Goal: Browse casually

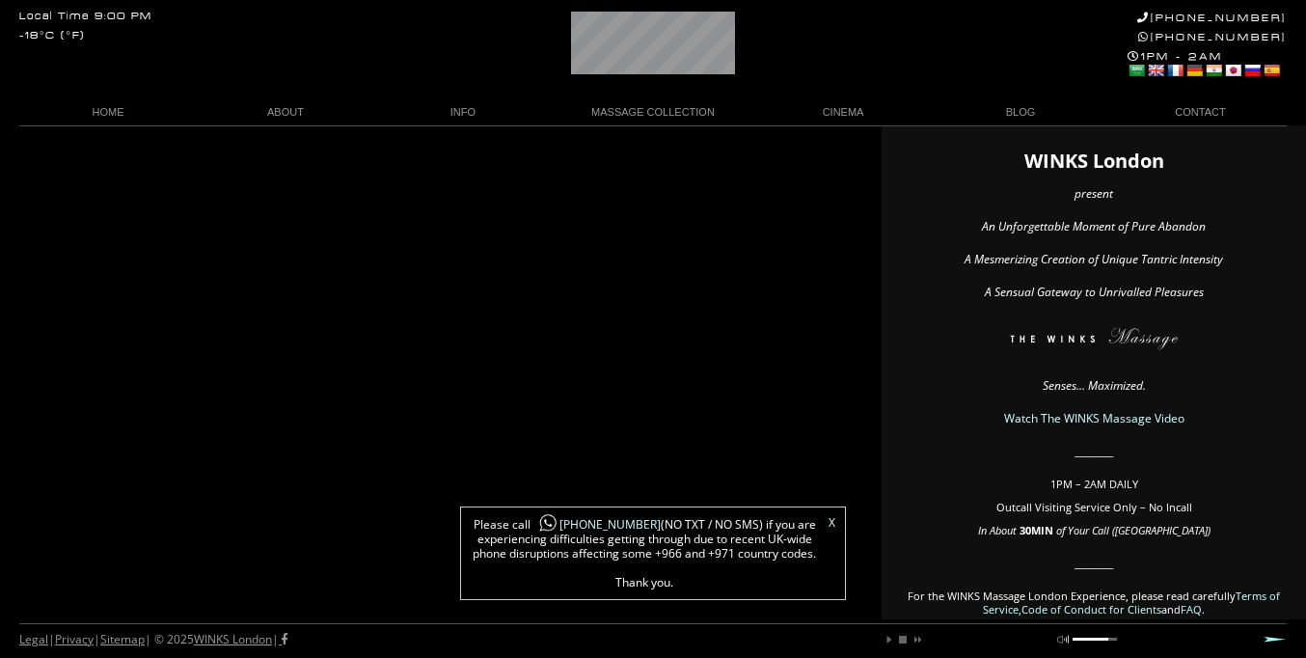
scroll to position [0, 20]
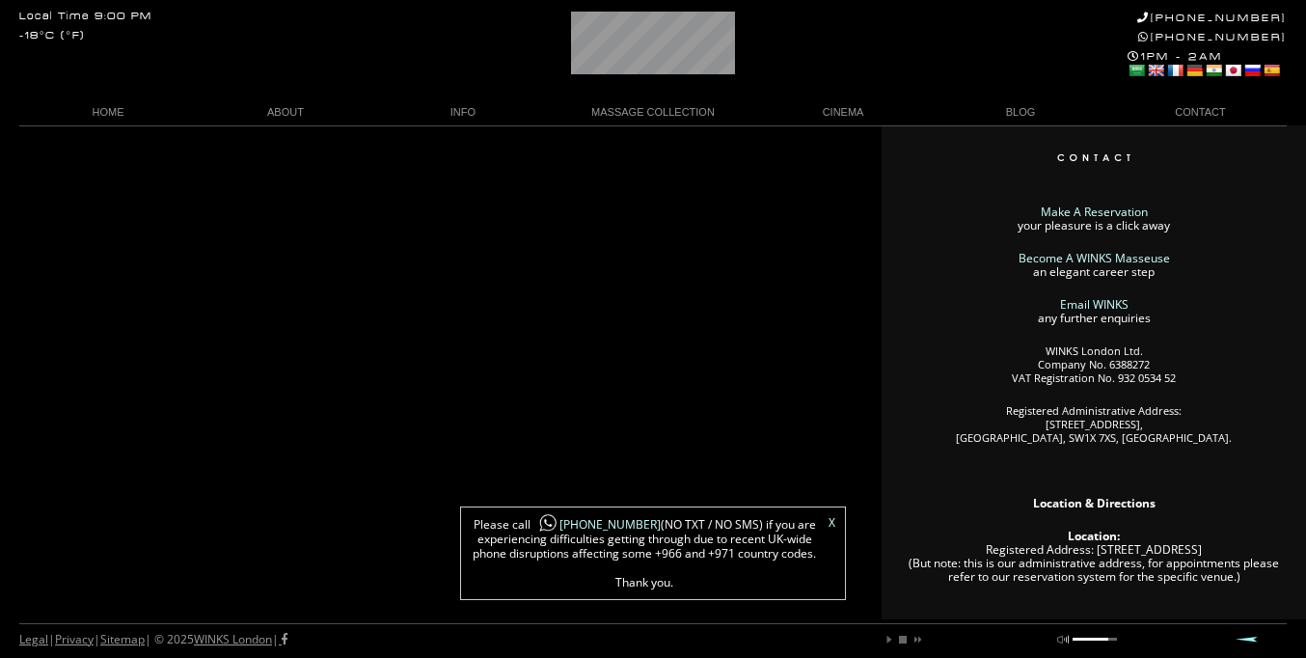
scroll to position [0, 106]
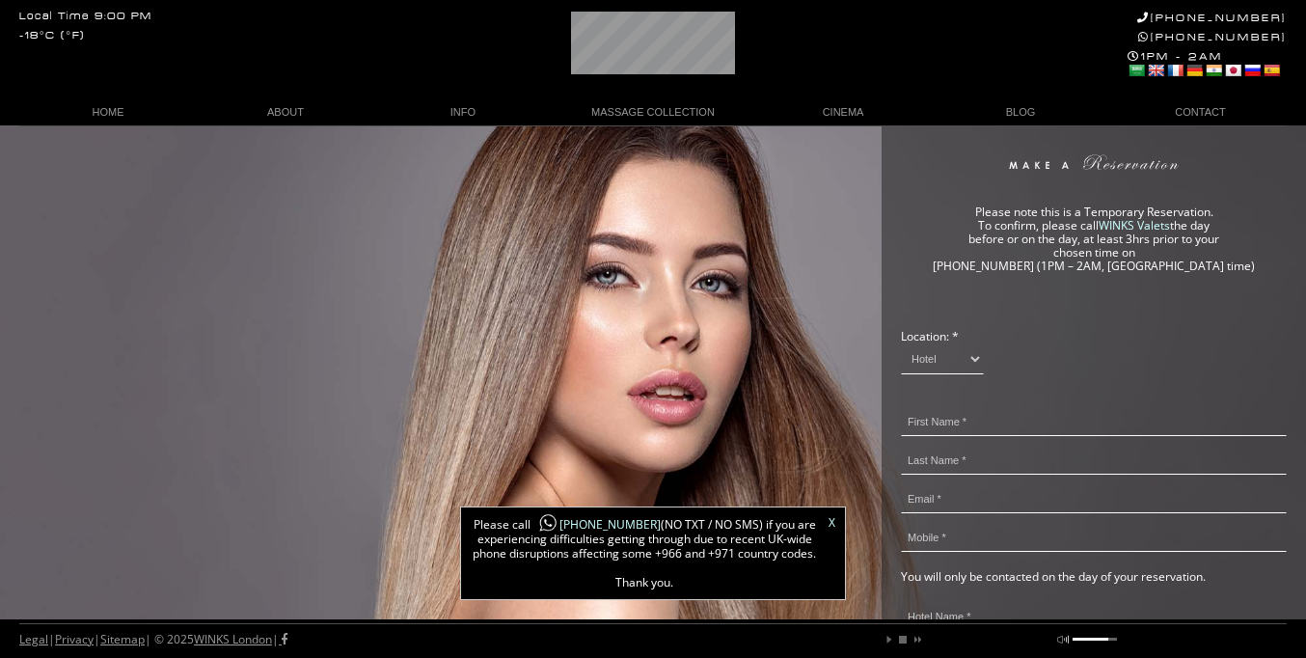
scroll to position [0, 119]
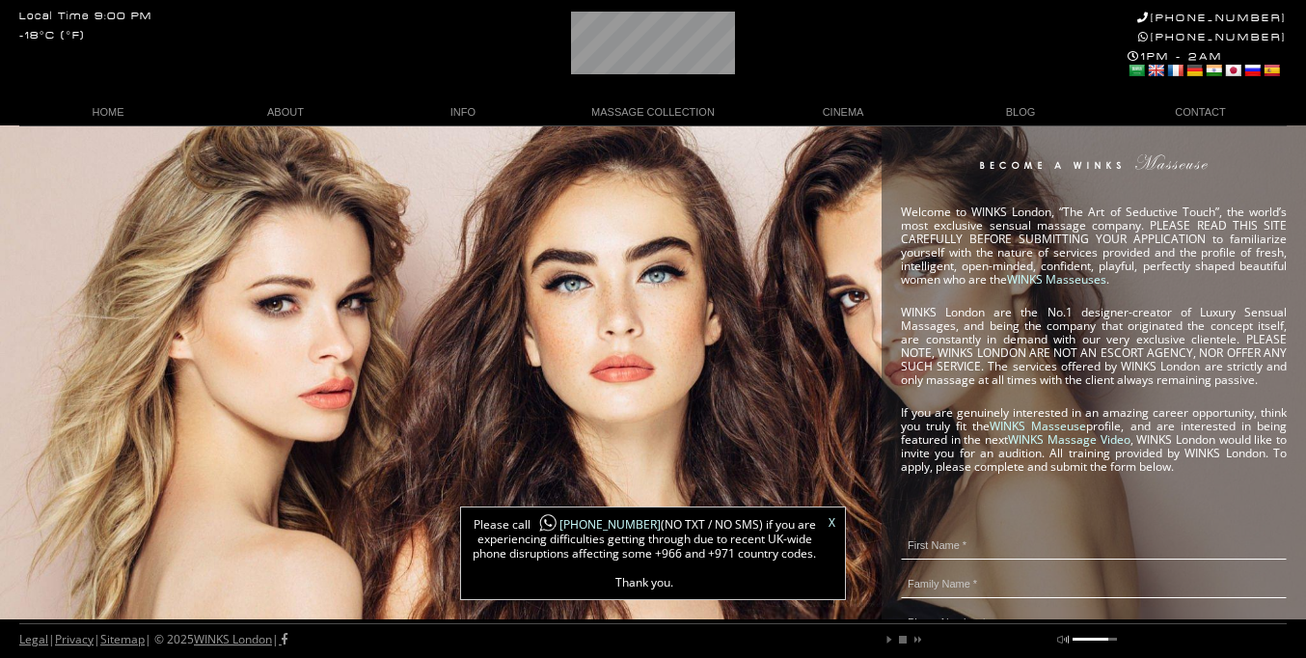
scroll to position [0, 12]
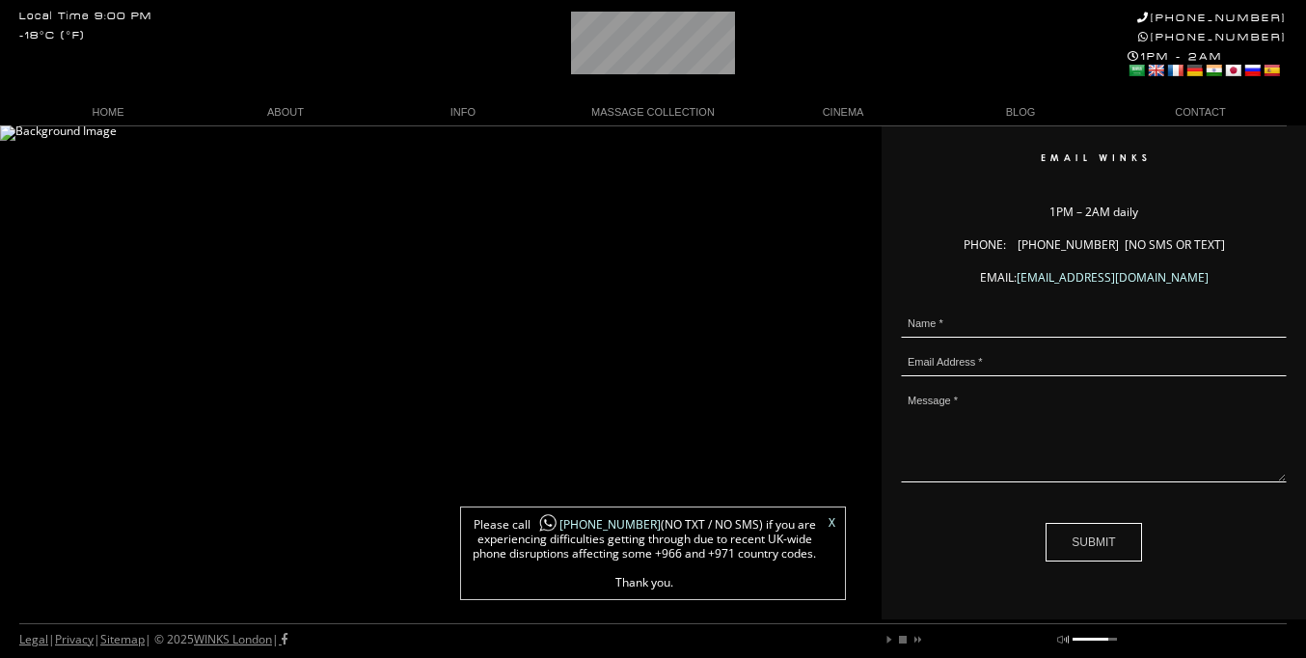
scroll to position [0, 104]
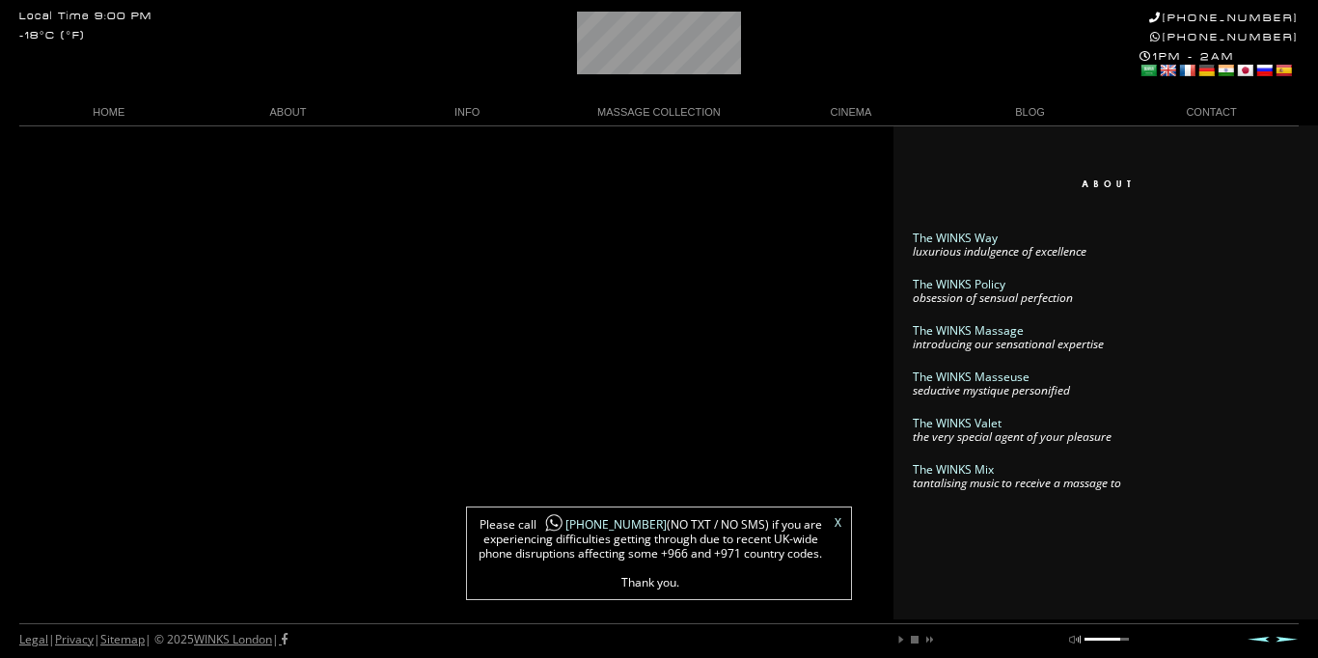
scroll to position [0, 116]
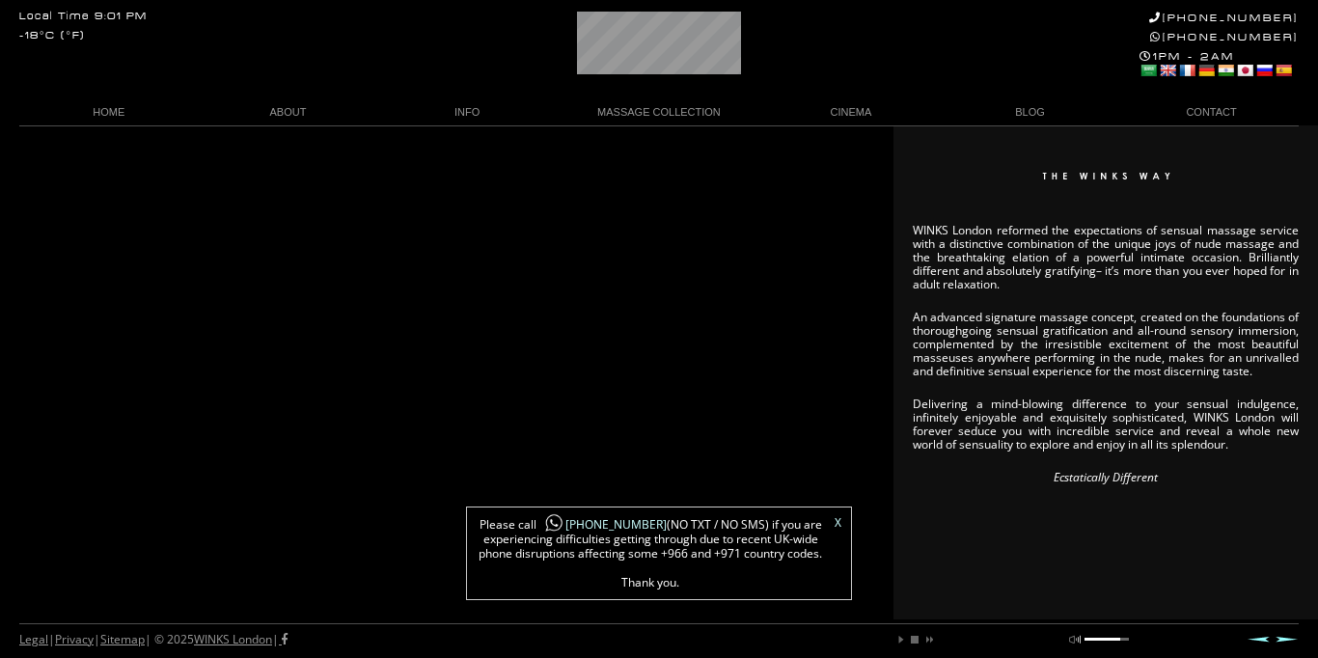
scroll to position [0, 97]
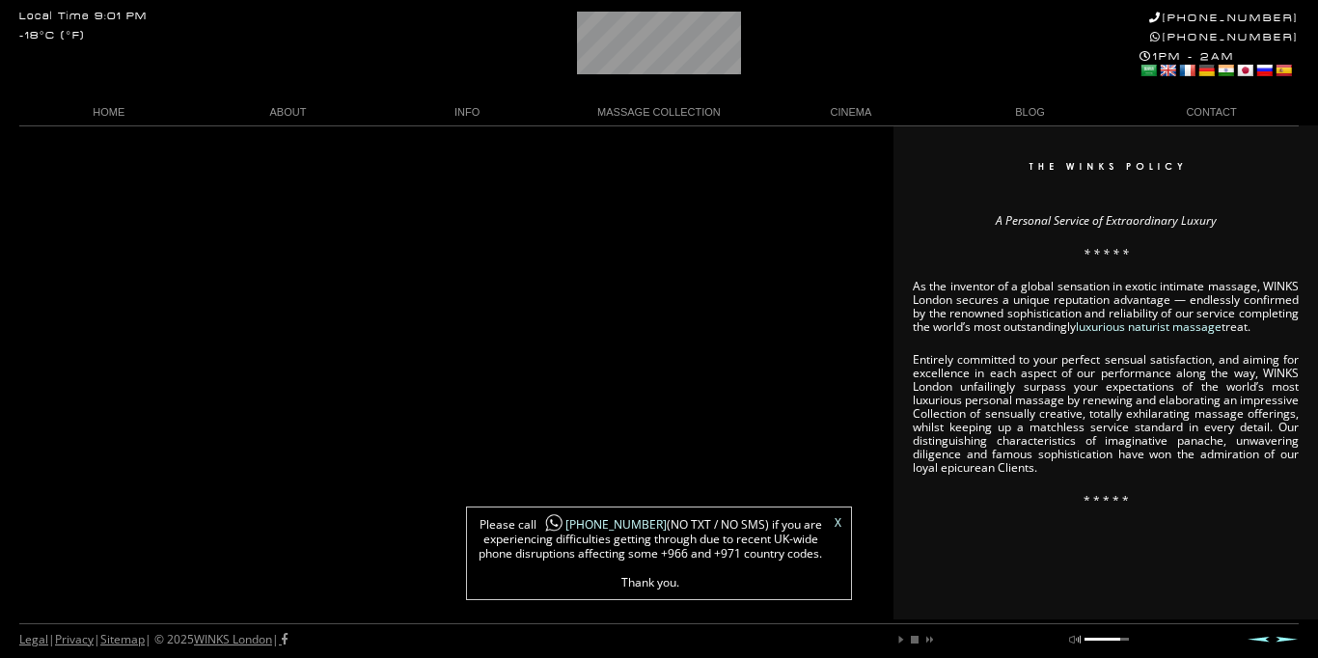
scroll to position [0, 98]
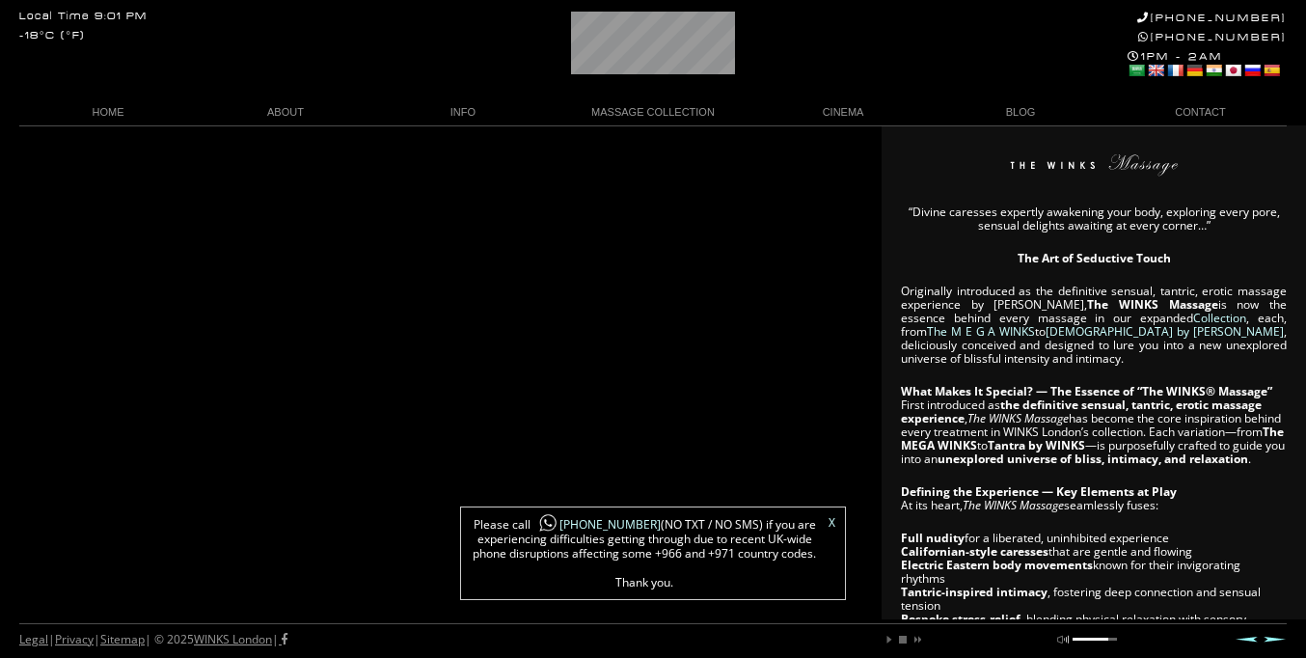
scroll to position [0, 96]
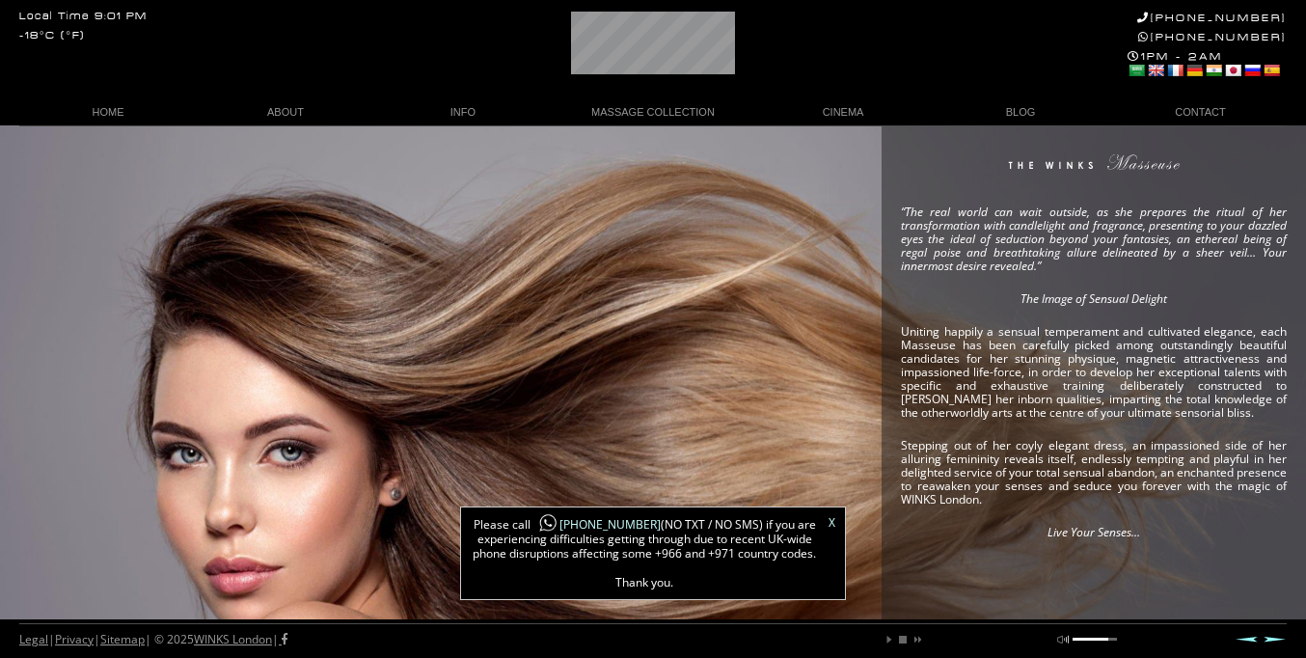
scroll to position [0, 2]
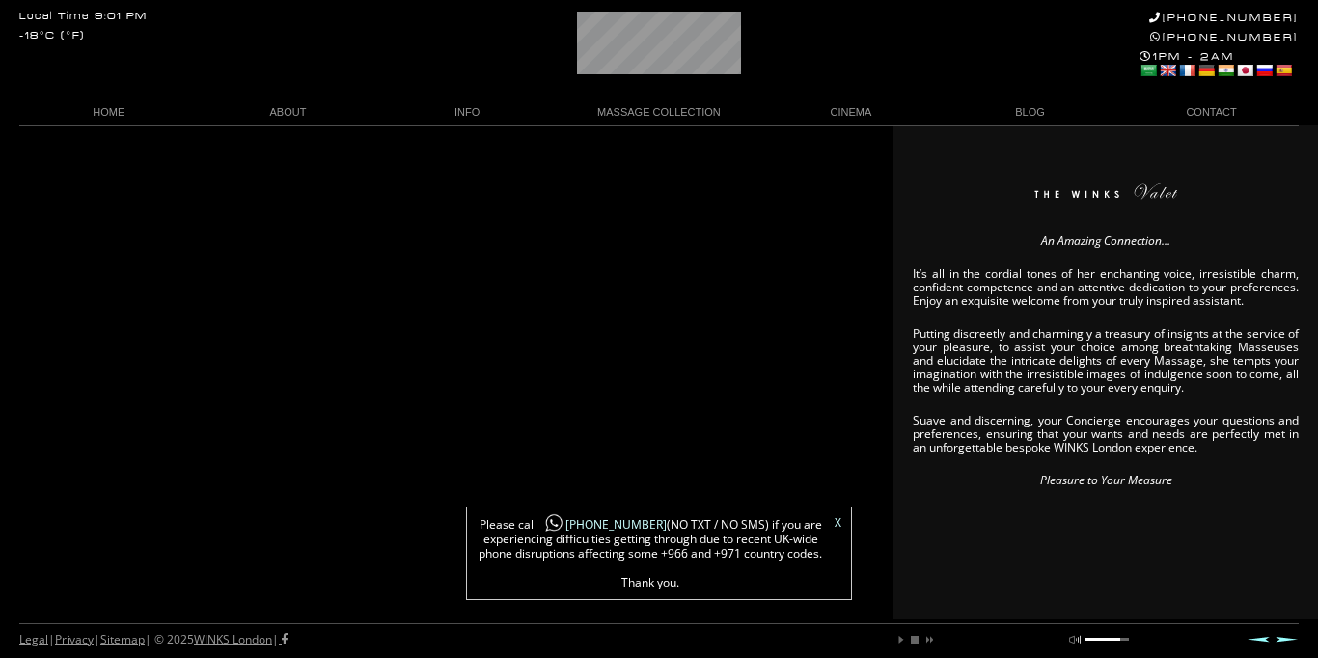
scroll to position [0, 93]
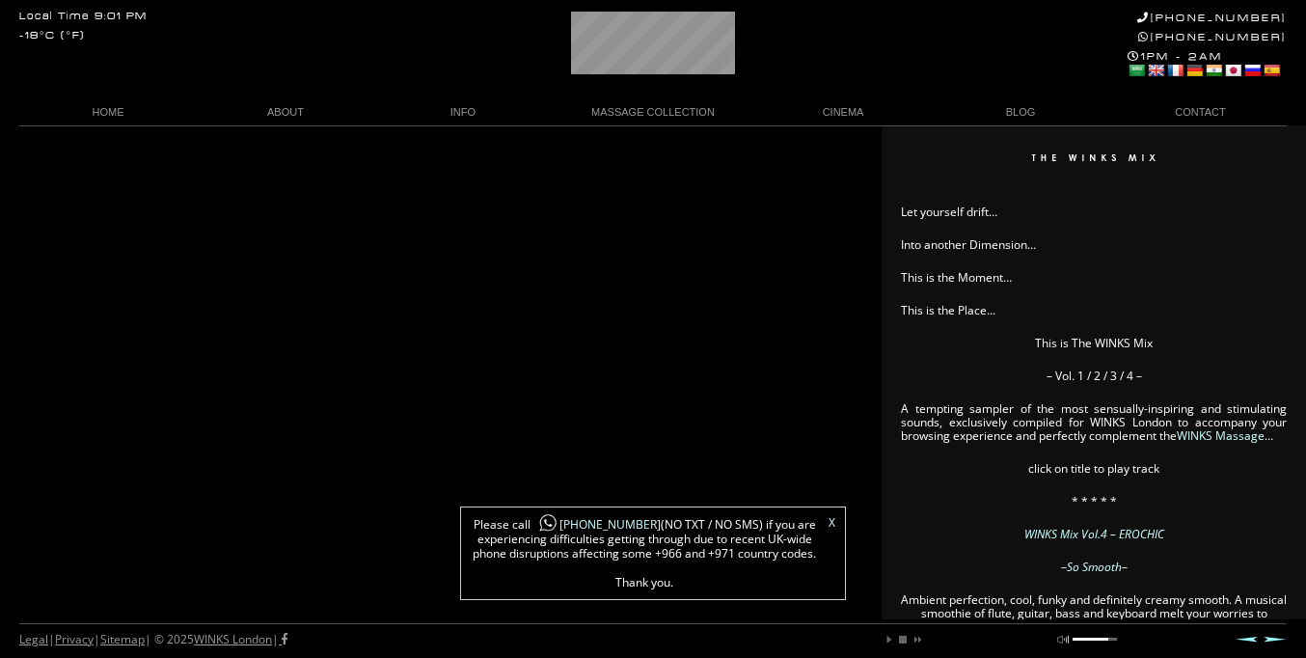
scroll to position [0, 93]
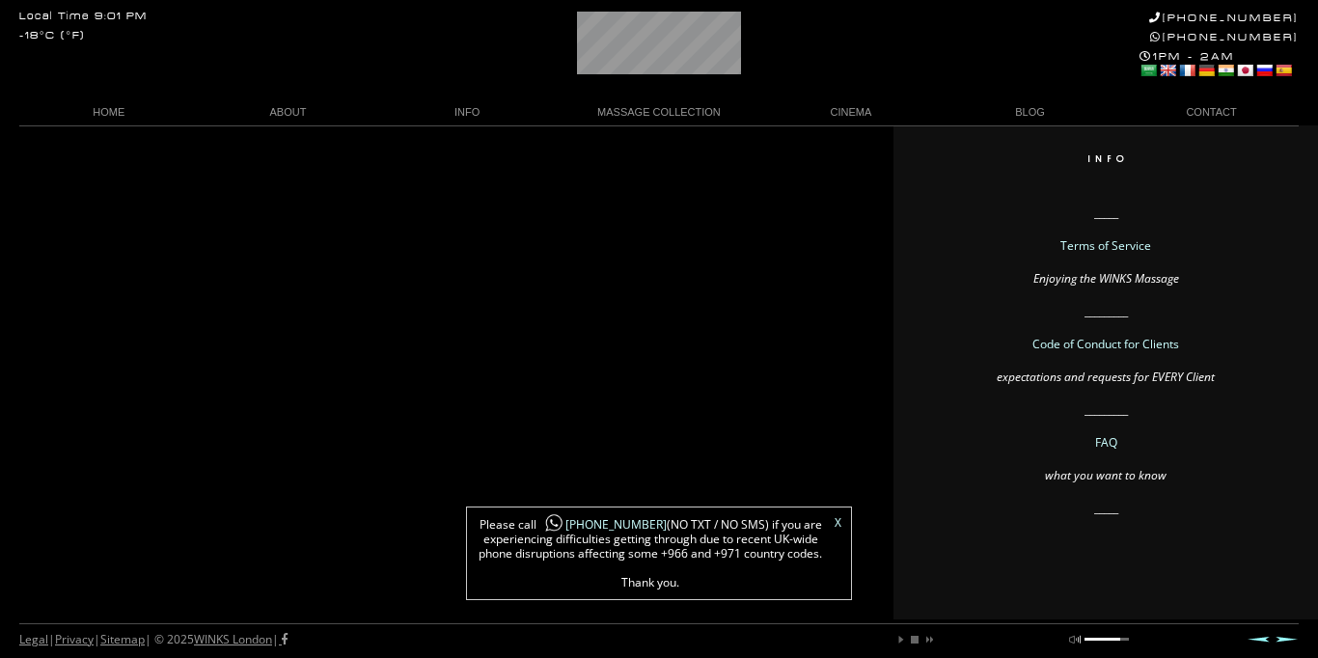
scroll to position [0, 103]
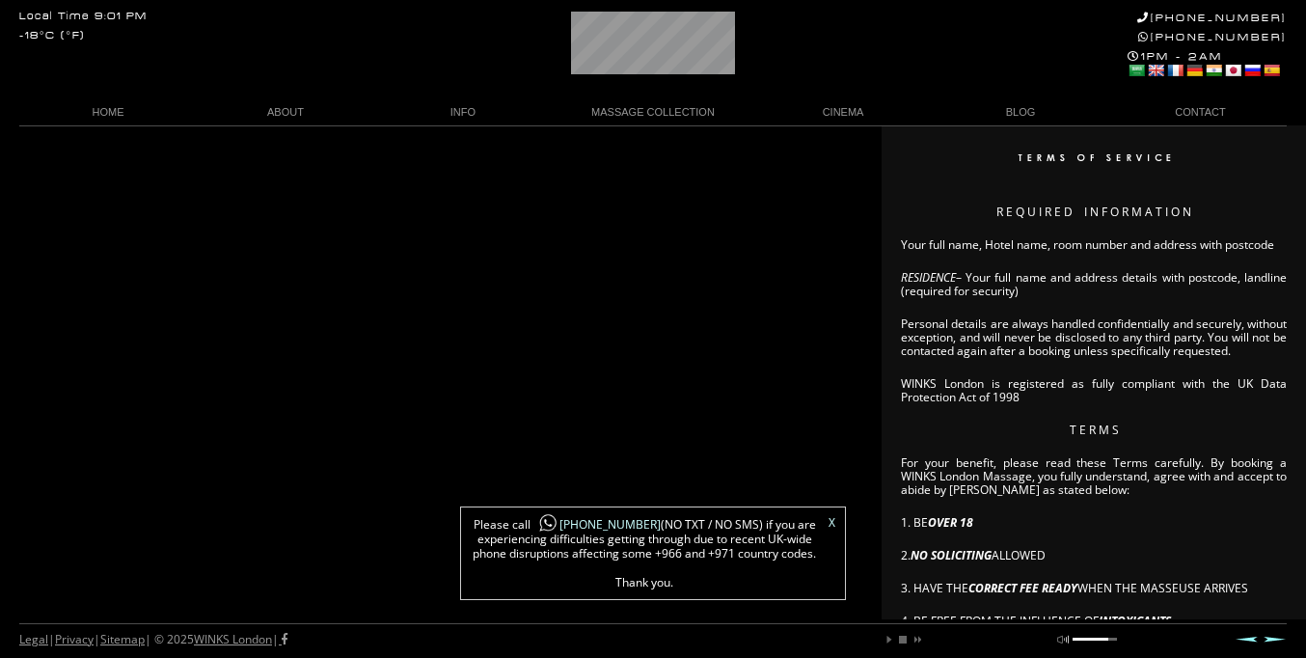
scroll to position [0, 95]
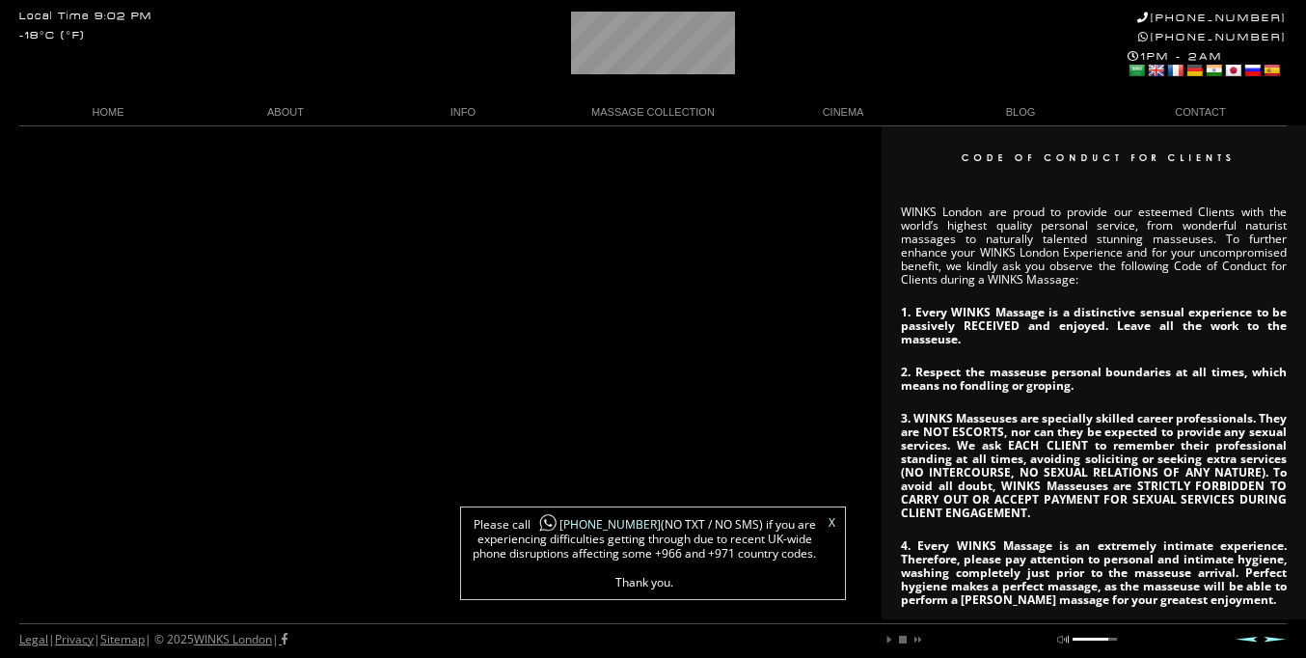
scroll to position [0, 95]
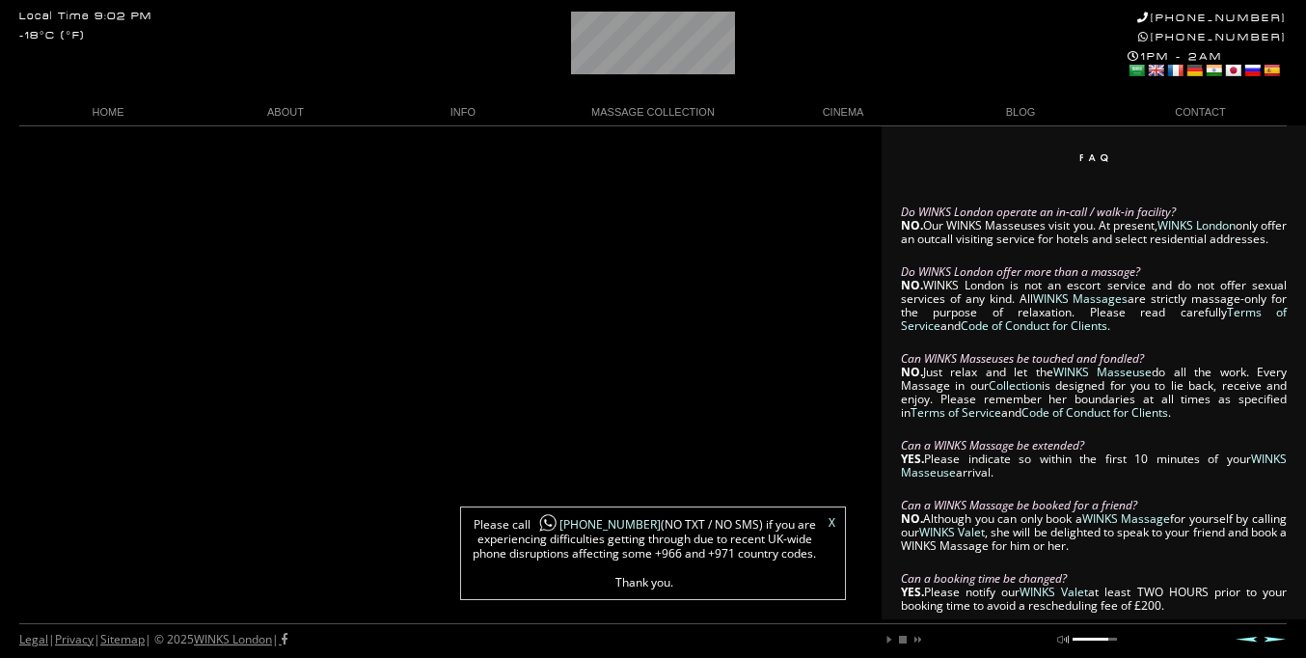
scroll to position [0, 90]
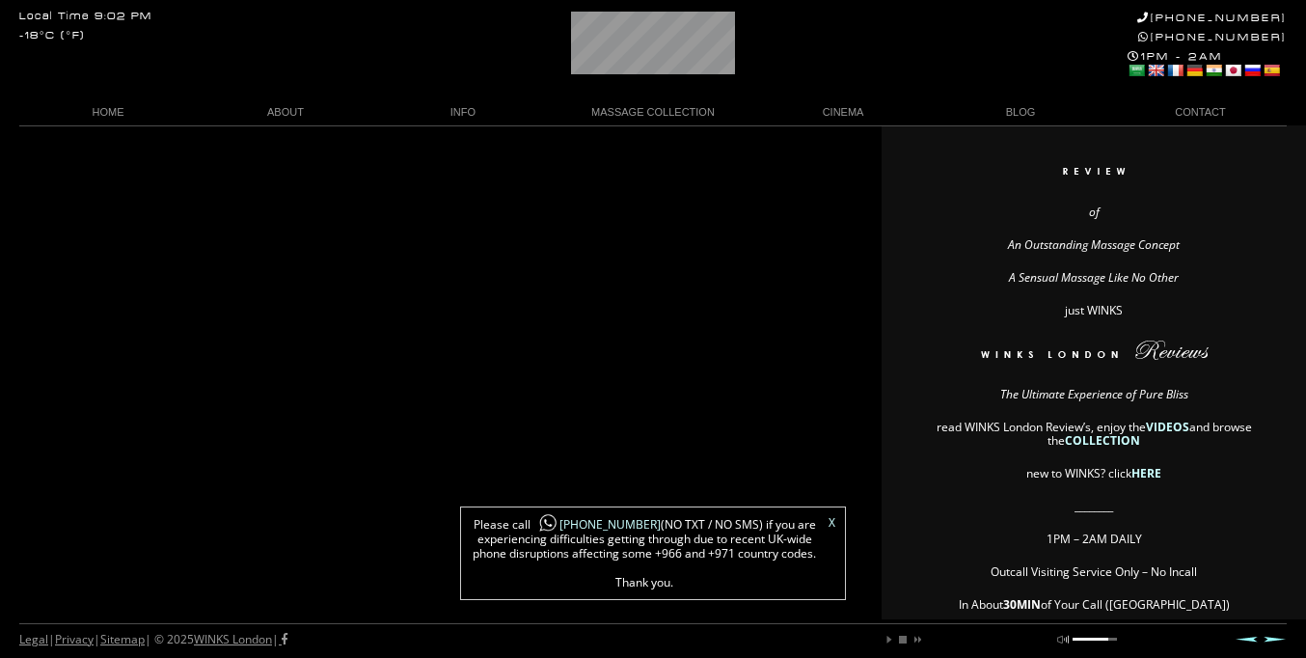
scroll to position [0, 104]
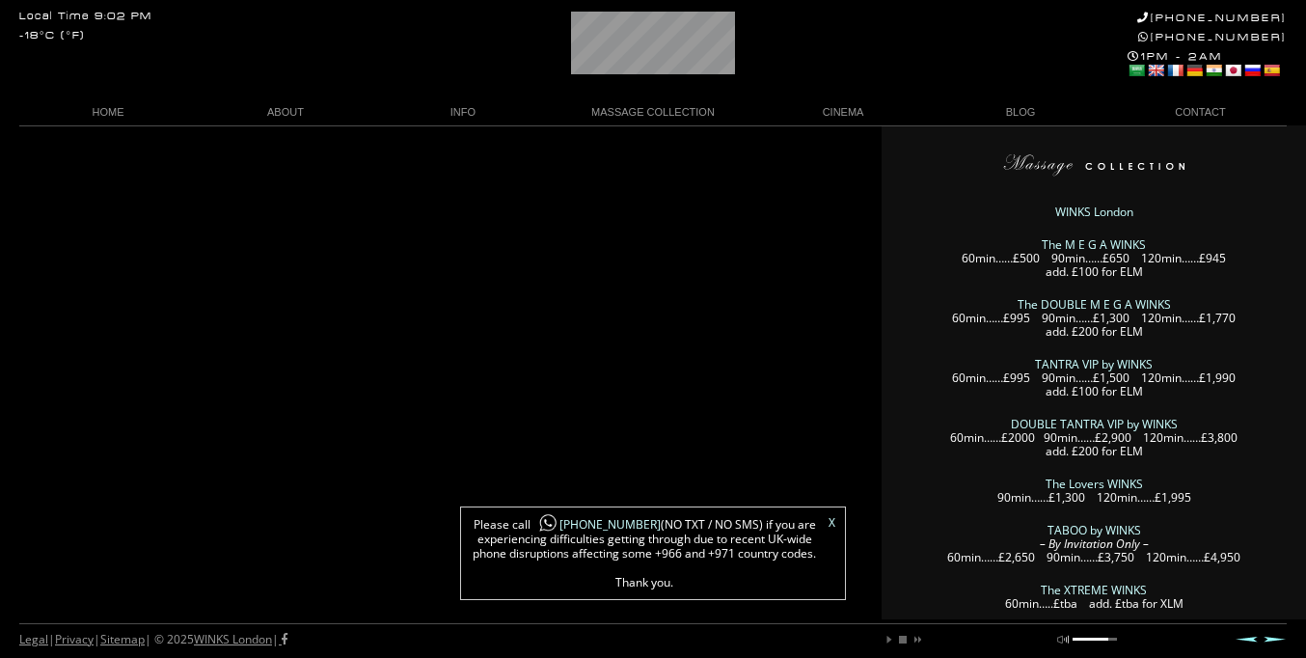
scroll to position [0, 101]
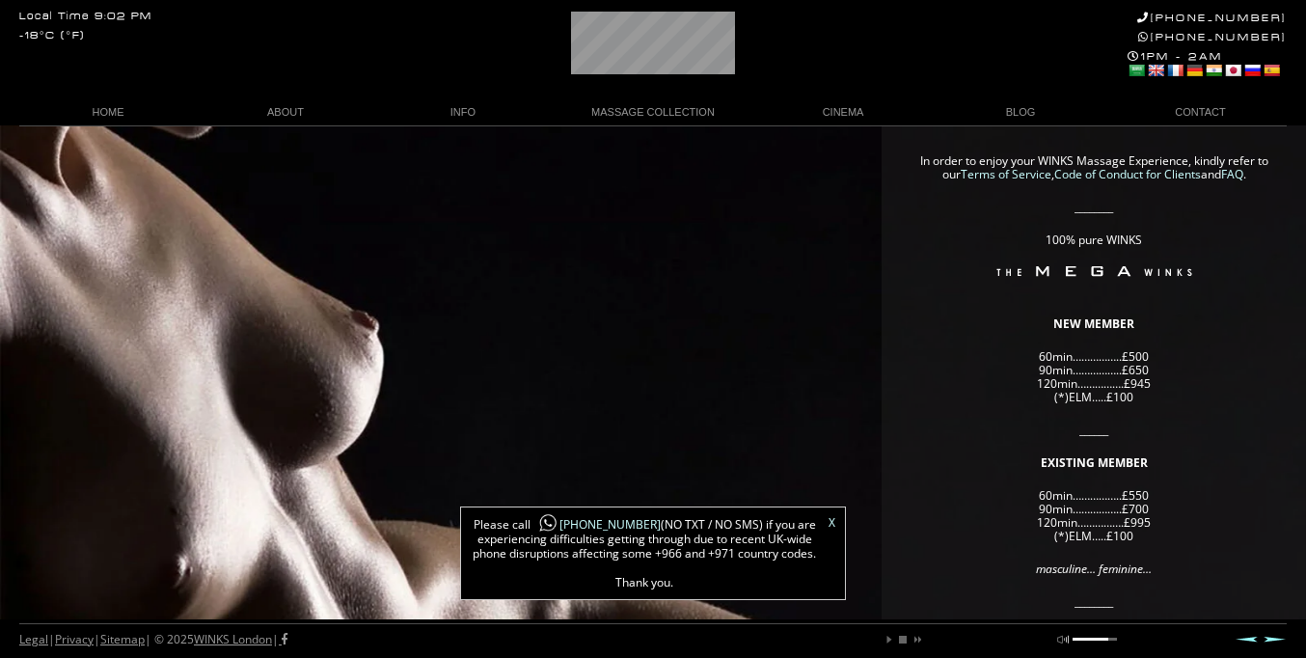
scroll to position [0, 105]
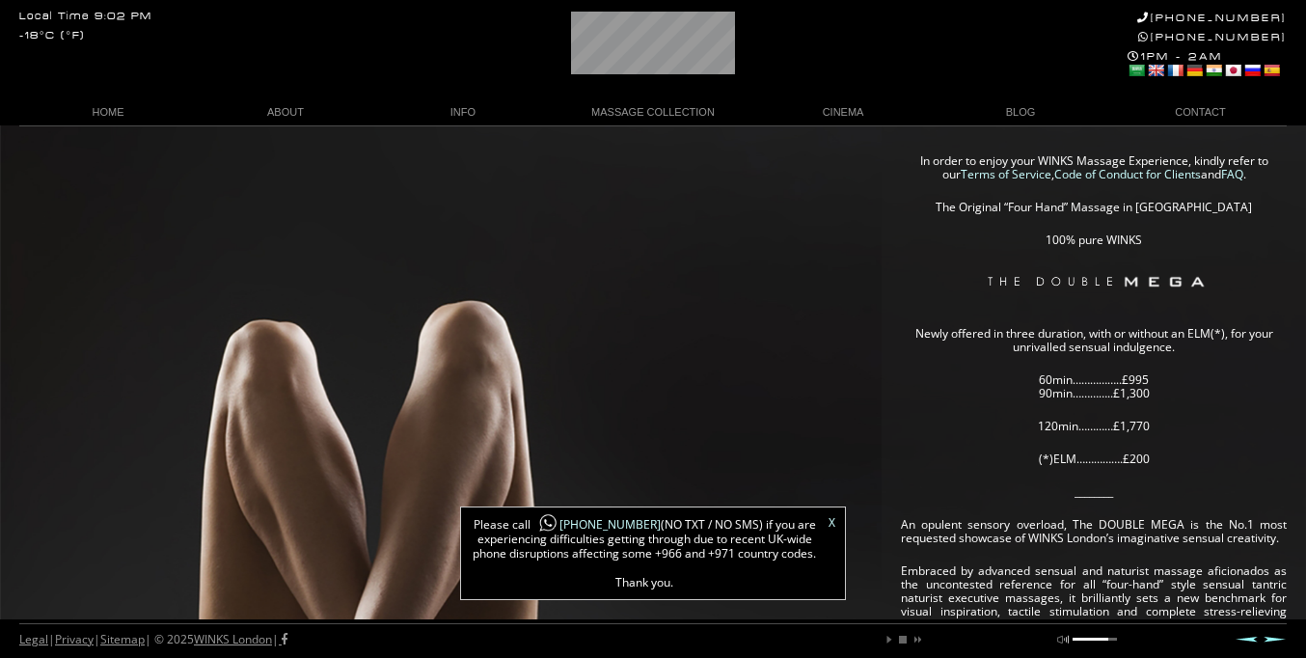
scroll to position [0, 91]
